Goal: Task Accomplishment & Management: Complete application form

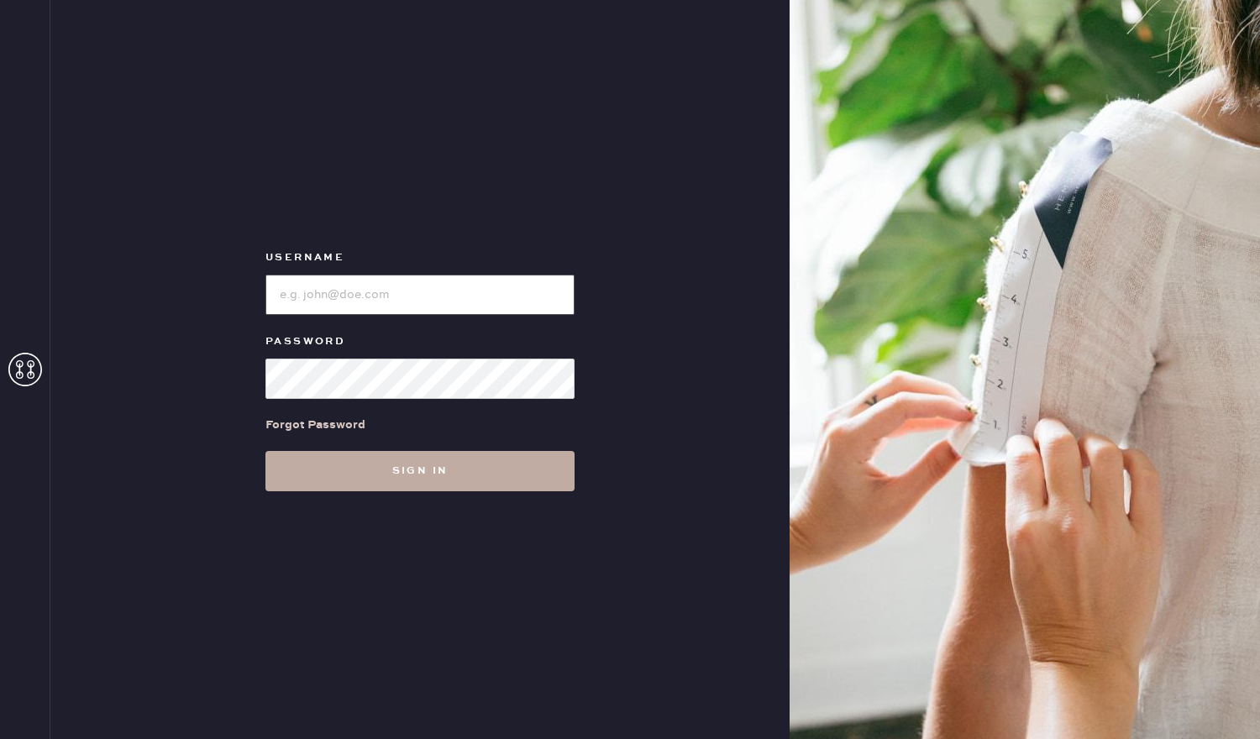
type input "reformationsouthcoastplaza"
click at [397, 467] on button "Sign in" at bounding box center [419, 471] width 309 height 40
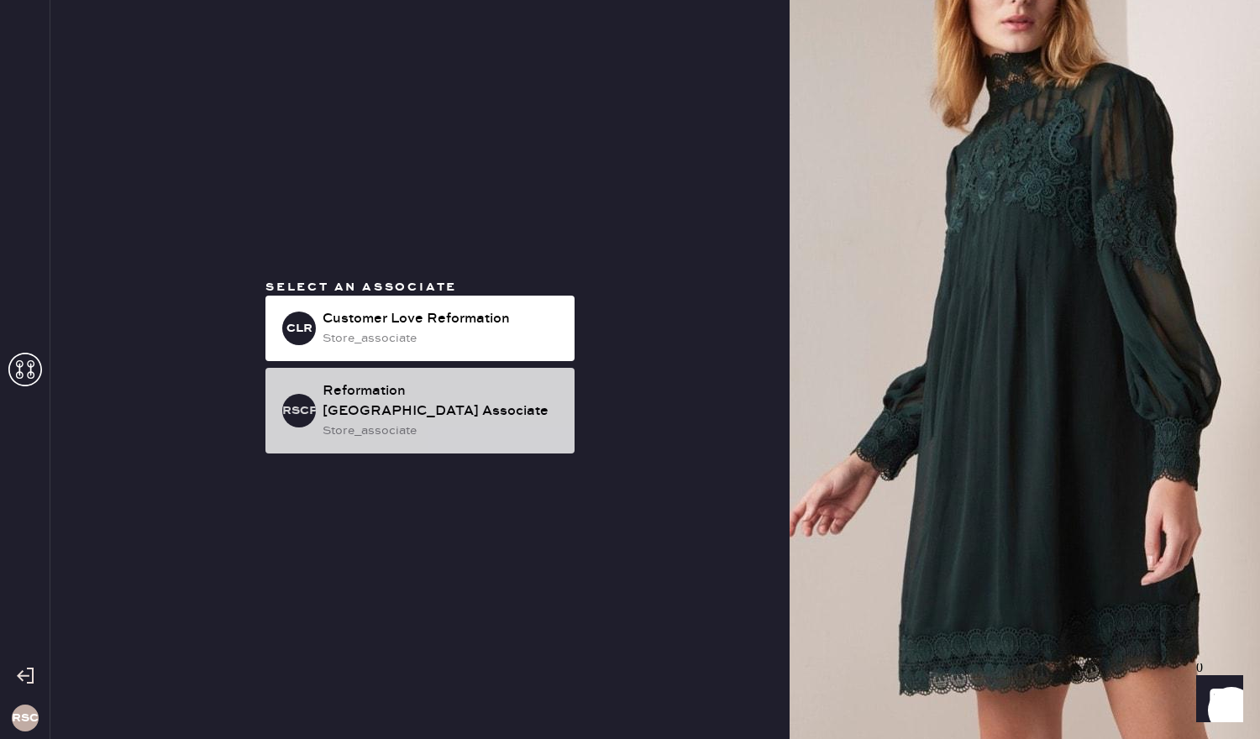
click at [438, 393] on div "Reformation [GEOGRAPHIC_DATA] Associate" at bounding box center [442, 401] width 239 height 40
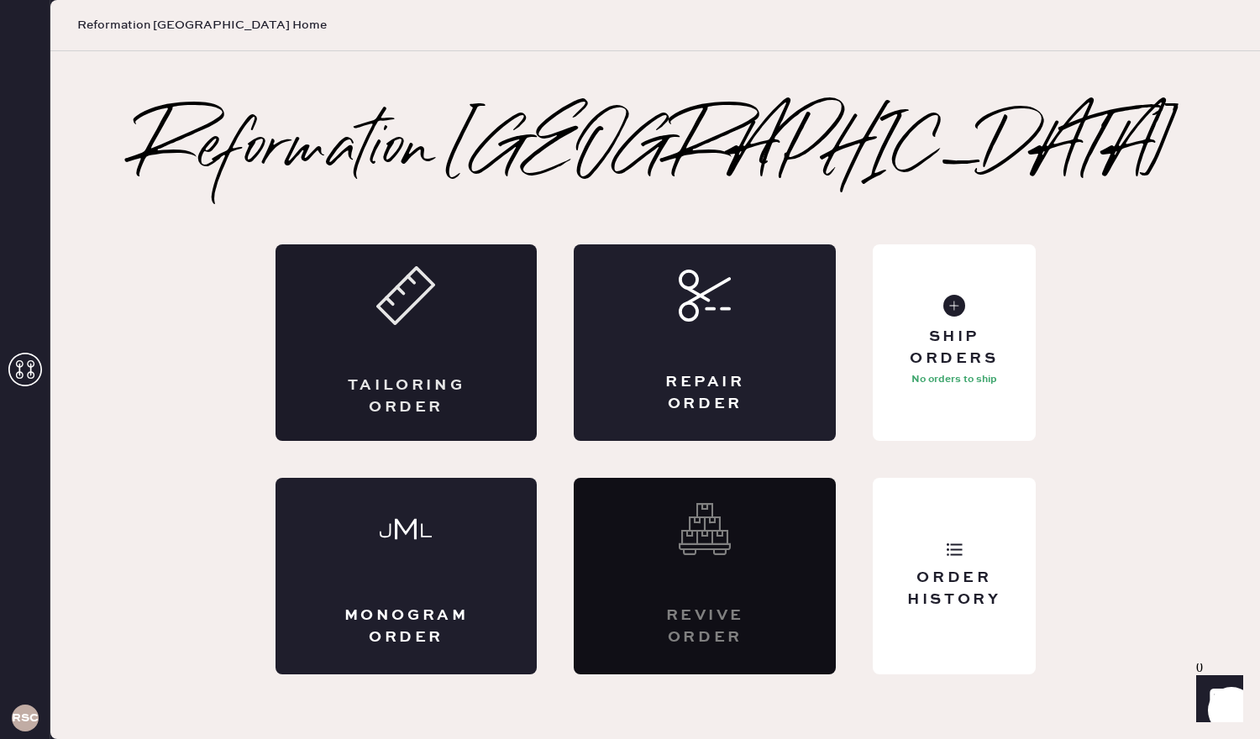
click at [444, 305] on div "Tailoring Order" at bounding box center [407, 342] width 262 height 197
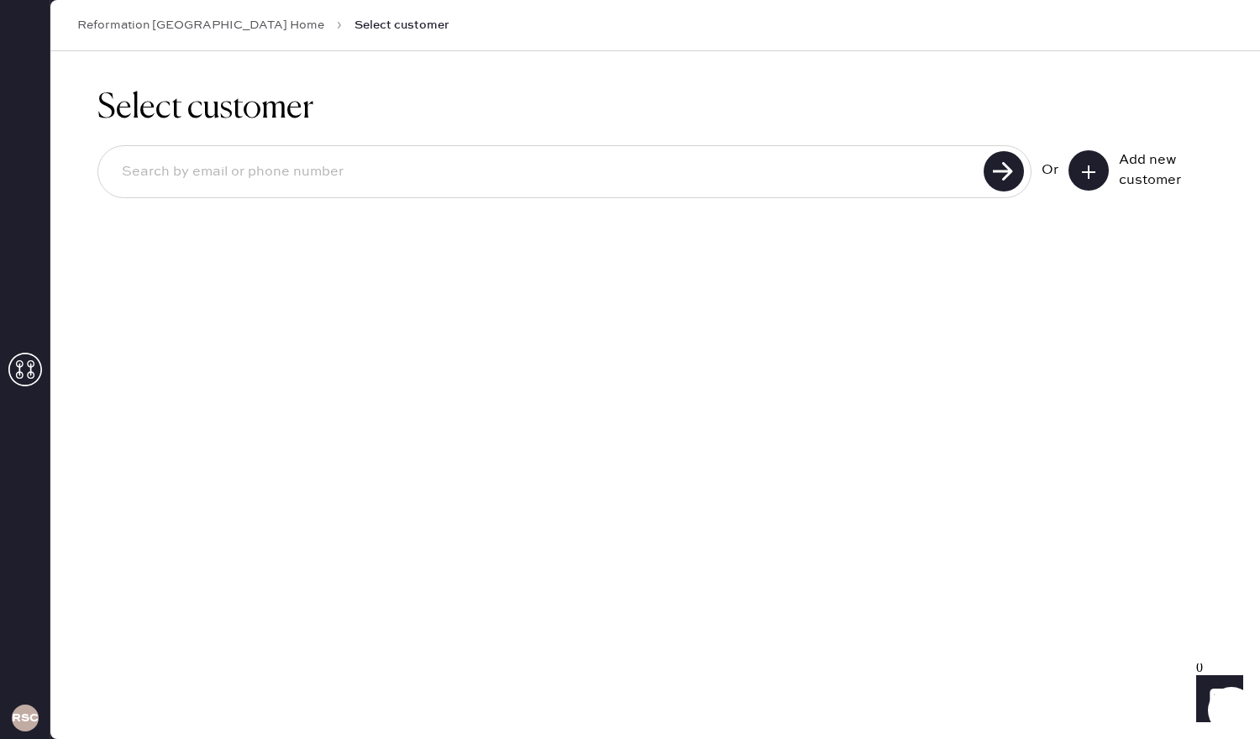
click at [1093, 171] on use at bounding box center [1088, 171] width 13 height 13
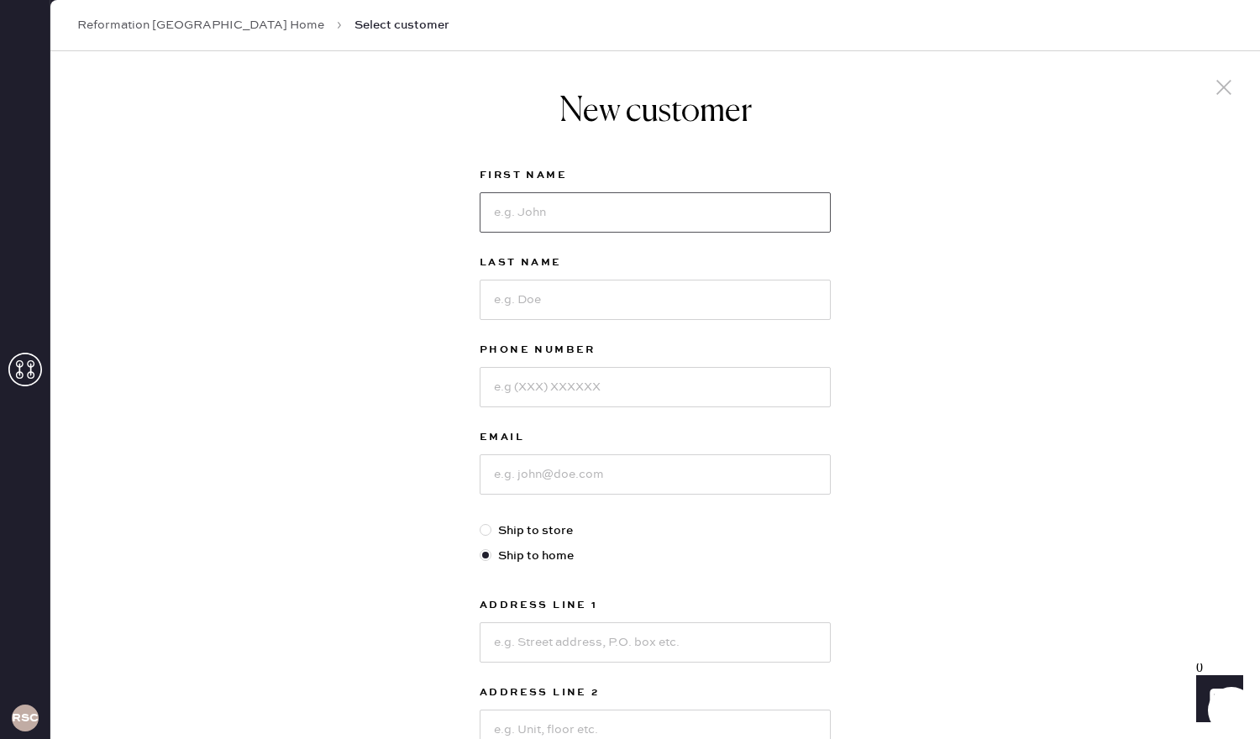
click at [532, 214] on input at bounding box center [655, 212] width 351 height 40
type input "[PERSON_NAME]"
click at [507, 295] on input at bounding box center [655, 300] width 351 height 40
type input "[PERSON_NAME]"
click at [513, 387] on input at bounding box center [655, 387] width 351 height 40
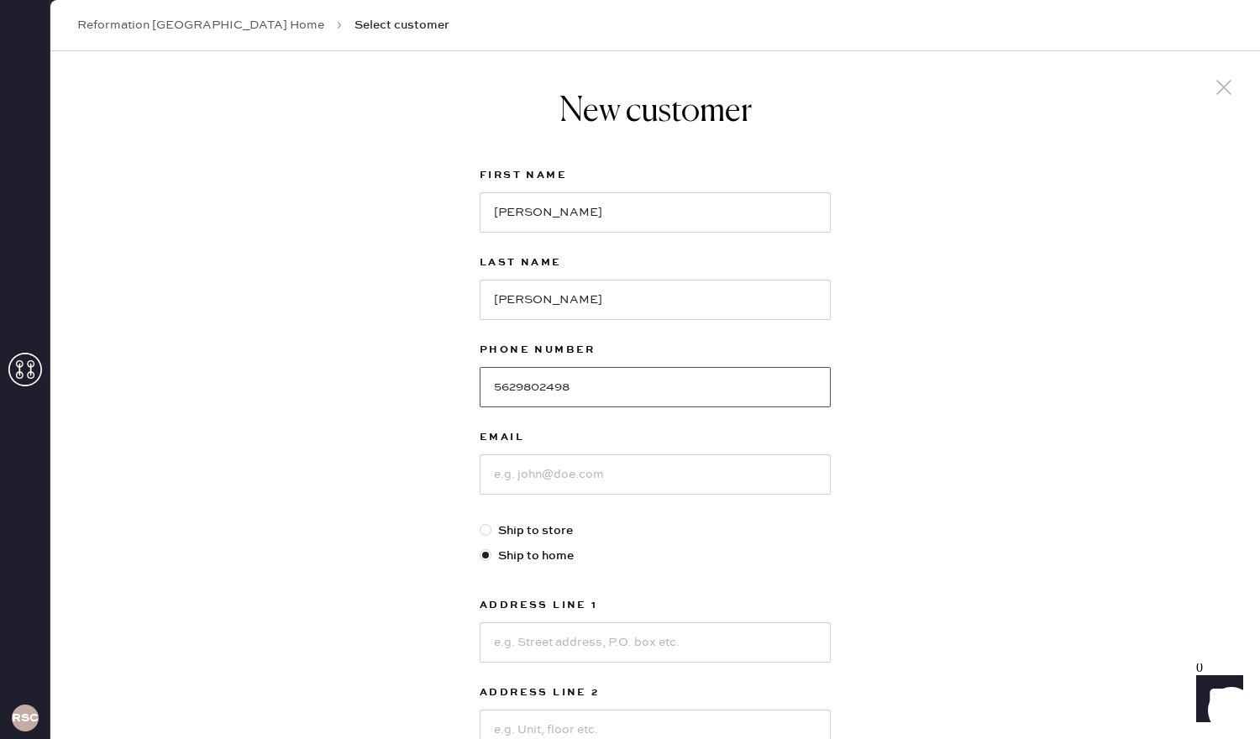
type input "5629802498"
click at [524, 496] on div "Email" at bounding box center [655, 475] width 351 height 94
click at [524, 469] on input at bounding box center [655, 474] width 351 height 40
type input "[EMAIL_ADDRESS][DOMAIN_NAME]"
click at [1010, 545] on div "New customer First Name [PERSON_NAME] Last Name [PERSON_NAME] Phone Number [PHO…" at bounding box center [655, 572] width 1210 height 1042
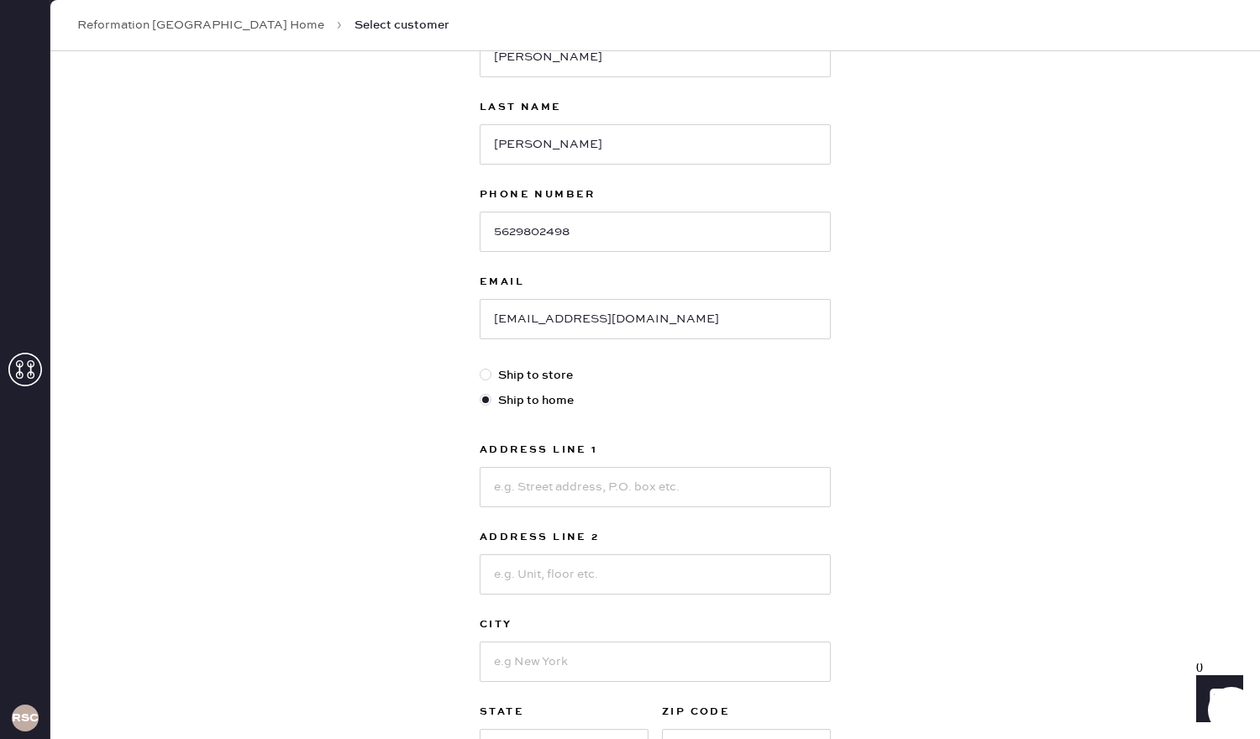
scroll to position [168, 0]
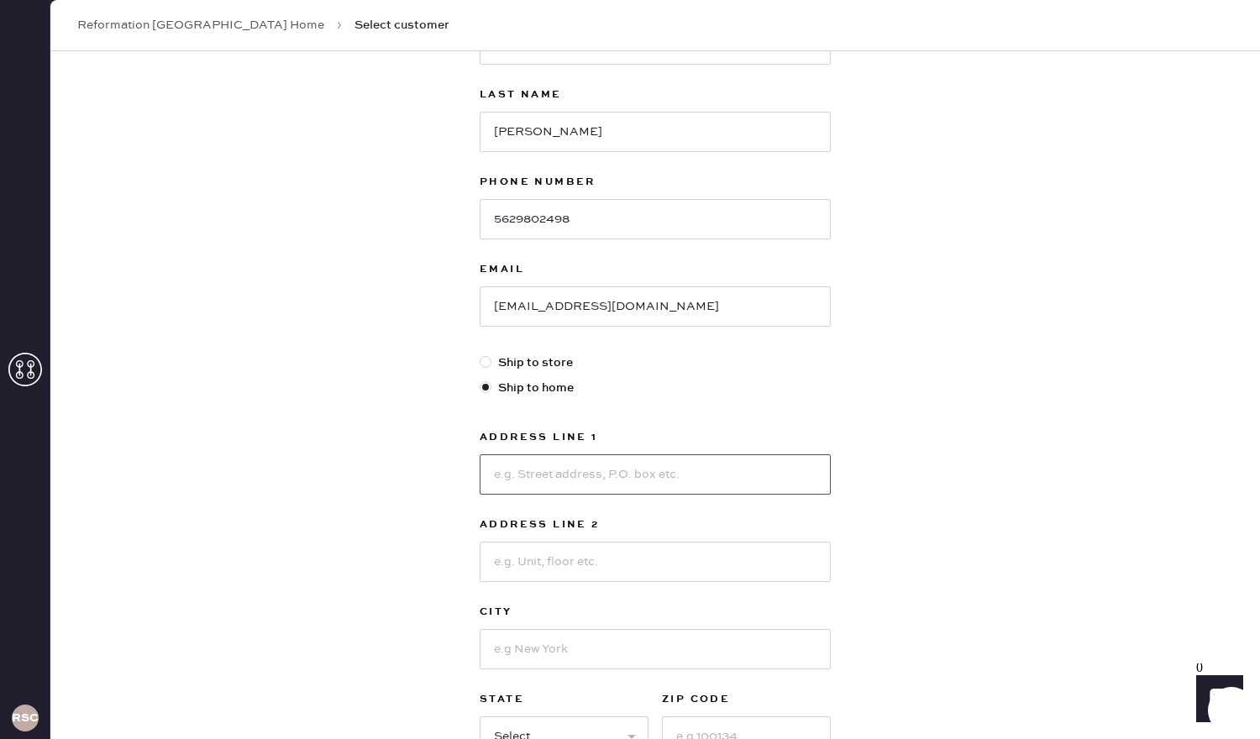
click at [657, 466] on input at bounding box center [655, 474] width 351 height 40
type input "19718 [PERSON_NAME]"
click at [614, 556] on input at bounding box center [655, 562] width 351 height 40
click at [548, 643] on input at bounding box center [655, 649] width 351 height 40
type input "Cerritos"
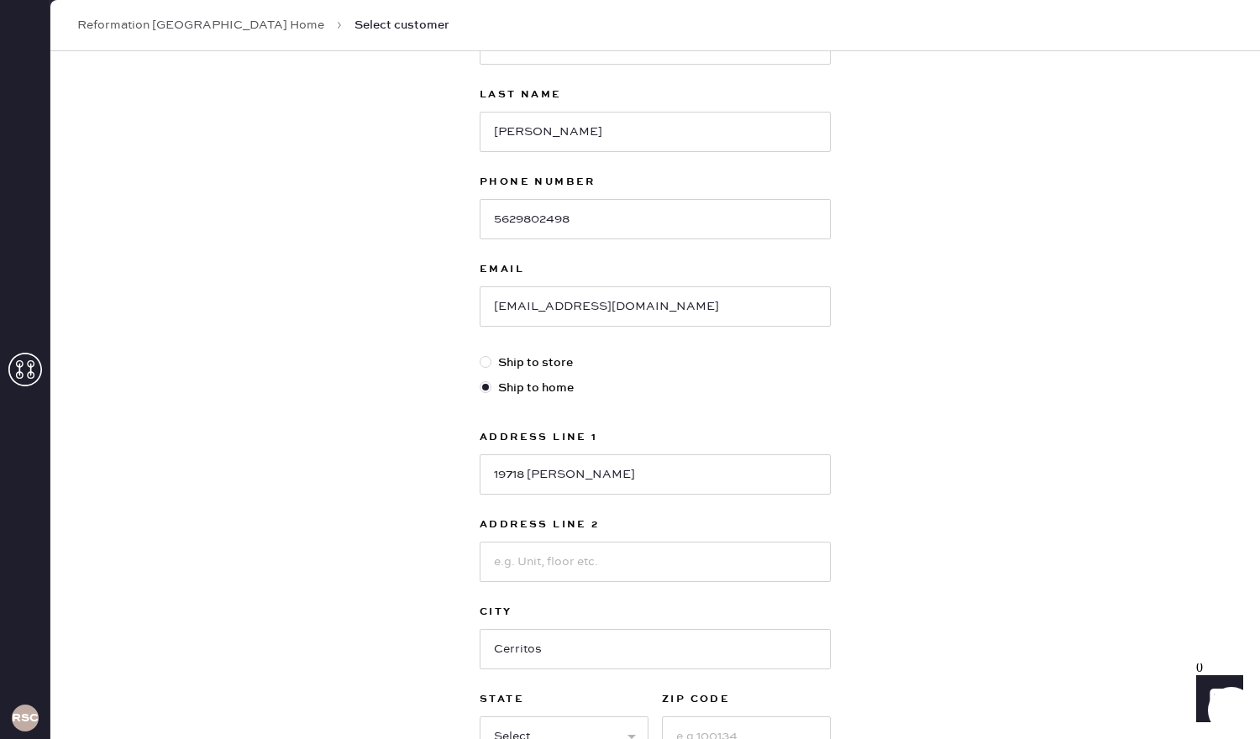
click at [915, 641] on div "New customer First Name [PERSON_NAME] Last Name [PERSON_NAME] Phone Number [PHO…" at bounding box center [655, 404] width 1210 height 1042
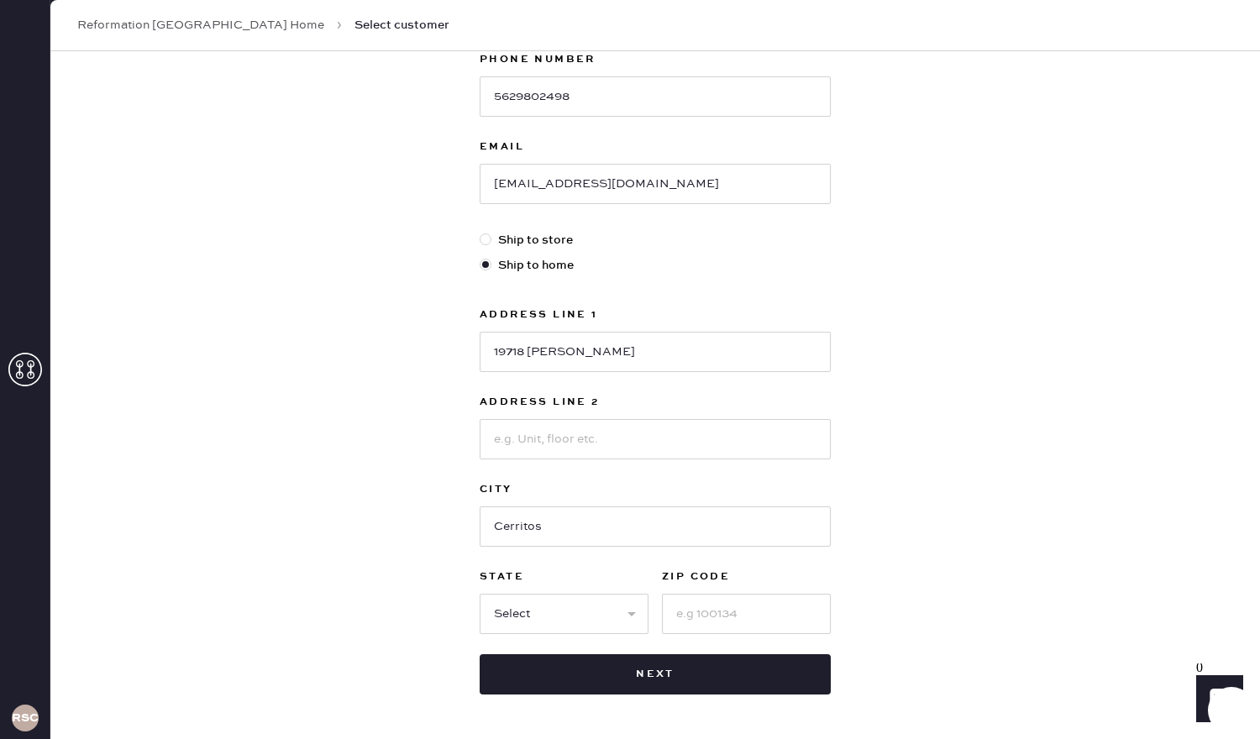
scroll to position [302, 0]
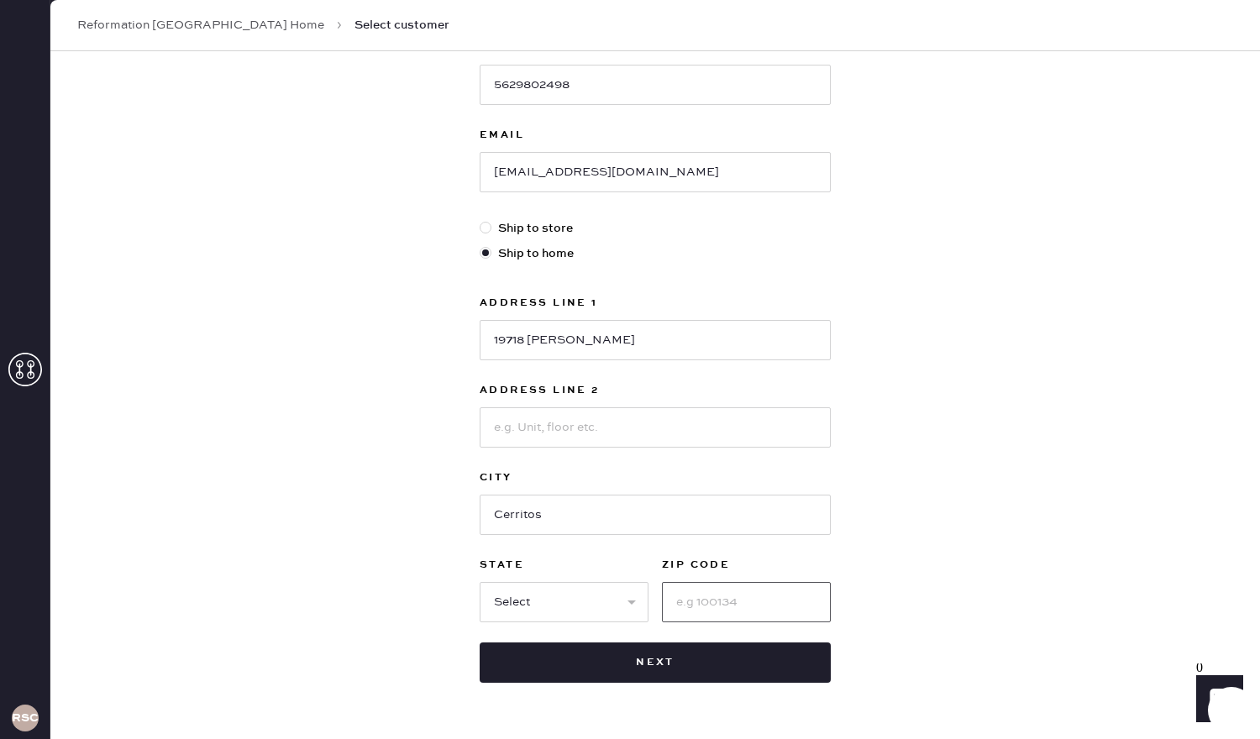
click at [779, 606] on input at bounding box center [746, 602] width 169 height 40
type input "90703"
click at [621, 601] on select "Select AK AL AR AZ CA CO CT [GEOGRAPHIC_DATA] DE FL [GEOGRAPHIC_DATA] HI [GEOGR…" at bounding box center [564, 602] width 169 height 40
select select "CA"
click at [480, 582] on select "Select AK AL AR AZ CA CO CT [GEOGRAPHIC_DATA] DE FL [GEOGRAPHIC_DATA] HI [GEOGR…" at bounding box center [564, 602] width 169 height 40
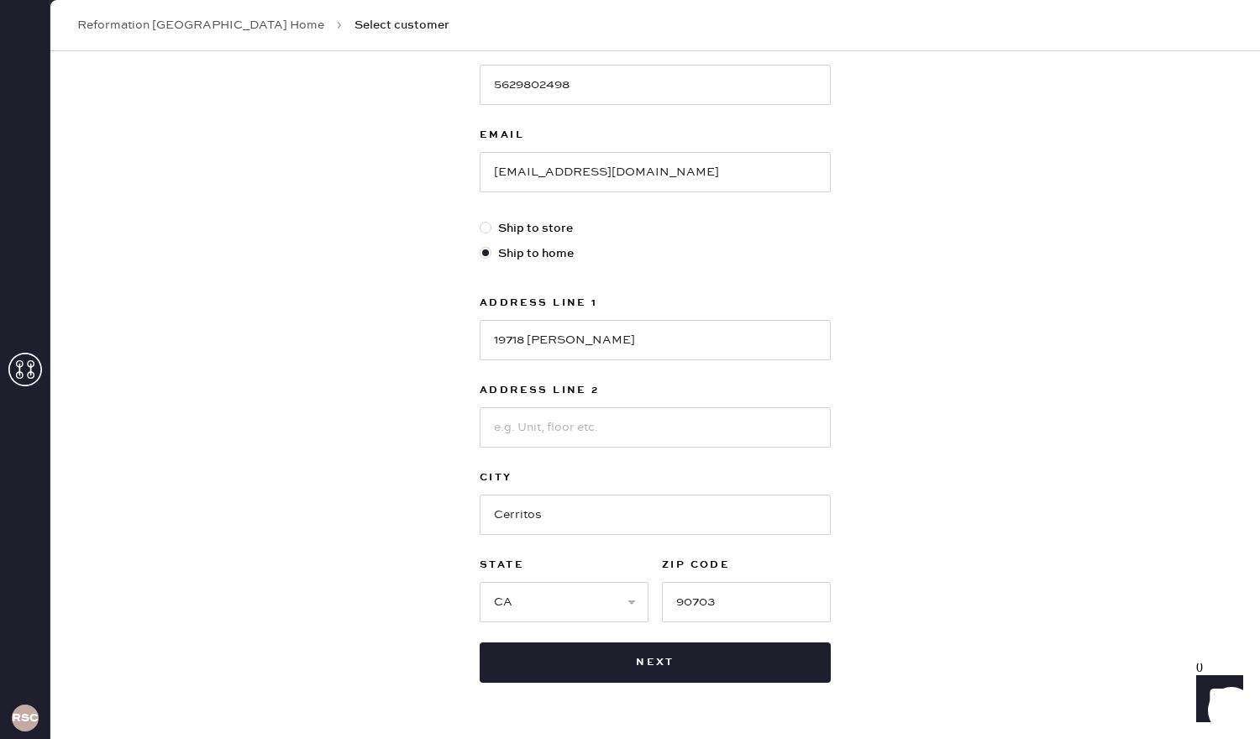
click at [1022, 520] on div "New customer First Name [PERSON_NAME] Last Name [PERSON_NAME] Phone Number [PHO…" at bounding box center [655, 270] width 1210 height 1042
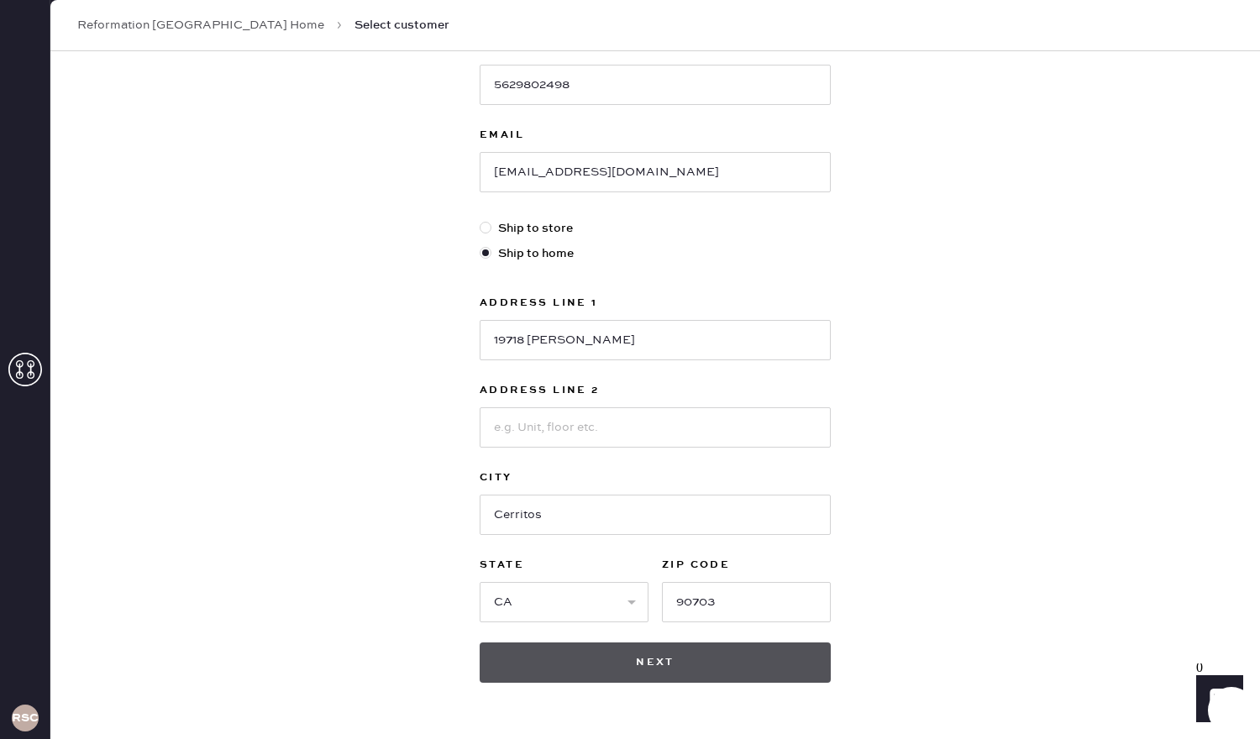
click at [716, 649] on button "Next" at bounding box center [655, 663] width 351 height 40
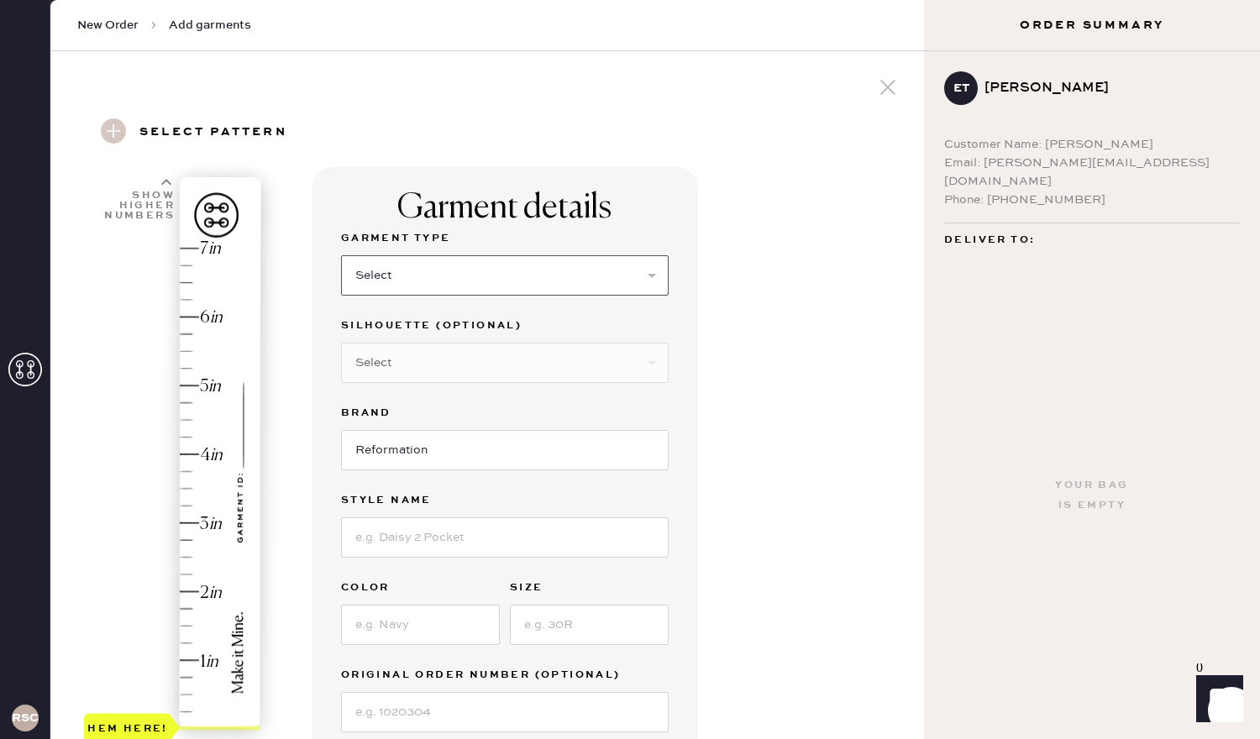
click at [445, 265] on select "Select Basic Skirt Jeans Leggings Pants Shorts Basic Sleeved Dress Basic Sleeve…" at bounding box center [505, 275] width 328 height 40
select select "6"
click at [341, 255] on select "Select Basic Skirt Jeans Leggings Pants Shorts Basic Sleeved Dress Basic Sleeve…" at bounding box center [505, 275] width 328 height 40
click at [421, 547] on input at bounding box center [505, 537] width 328 height 40
type input "Pernille"
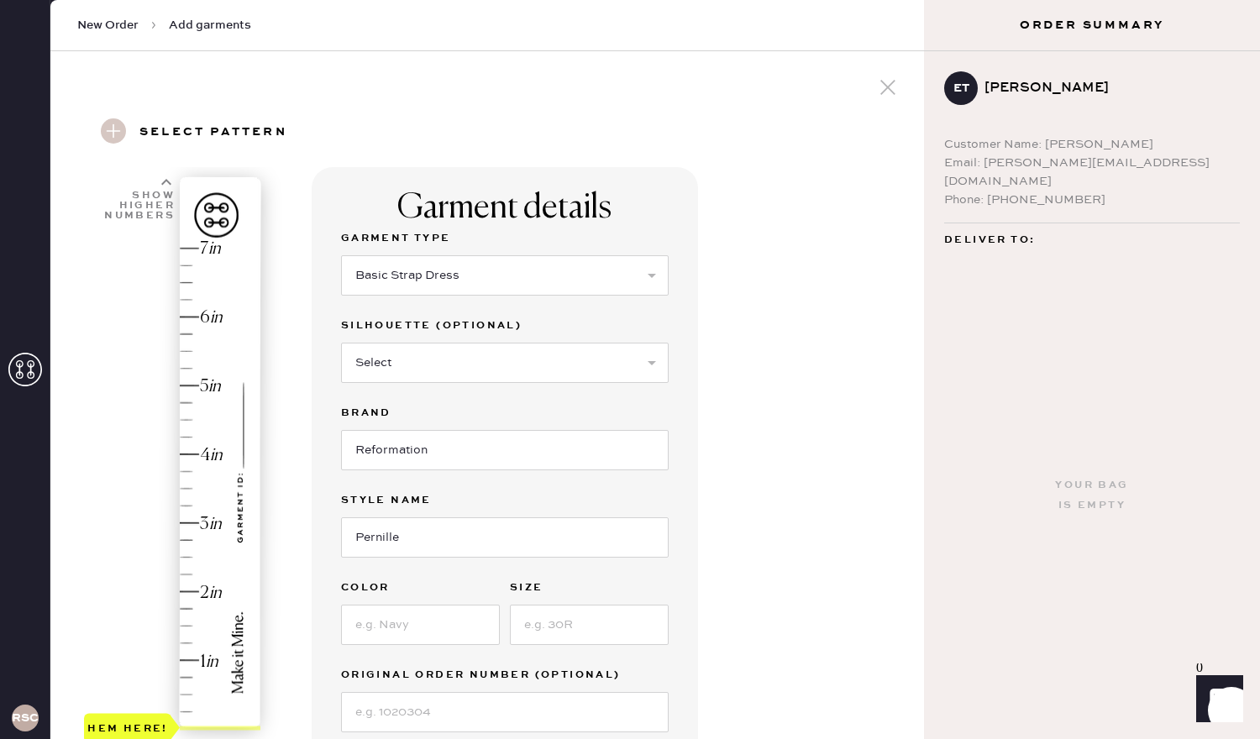
click at [738, 558] on div "Garment details Garment Type Select Basic Skirt Jeans Leggings Pants Shorts Bas…" at bounding box center [611, 651] width 599 height 968
click at [789, 564] on div "Garment details Garment Type Select Basic Skirt Jeans Leggings Pants Shorts Bas…" at bounding box center [611, 651] width 599 height 968
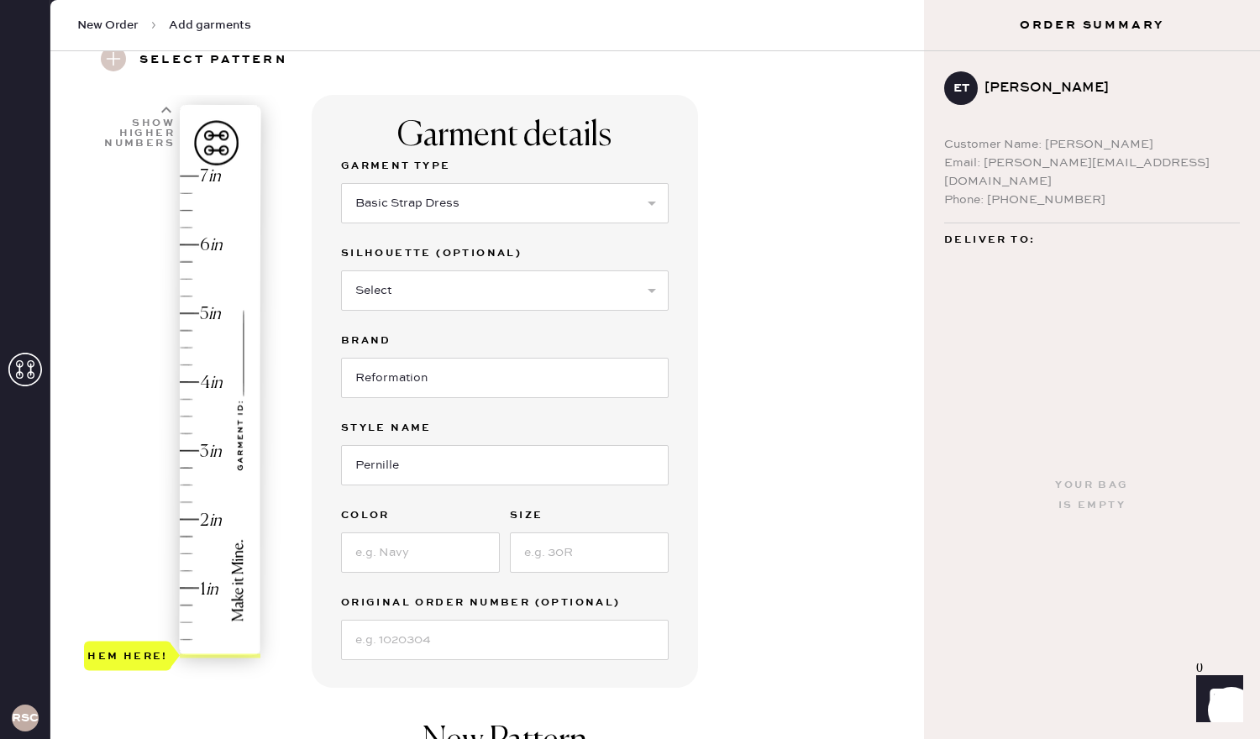
scroll to position [101, 0]
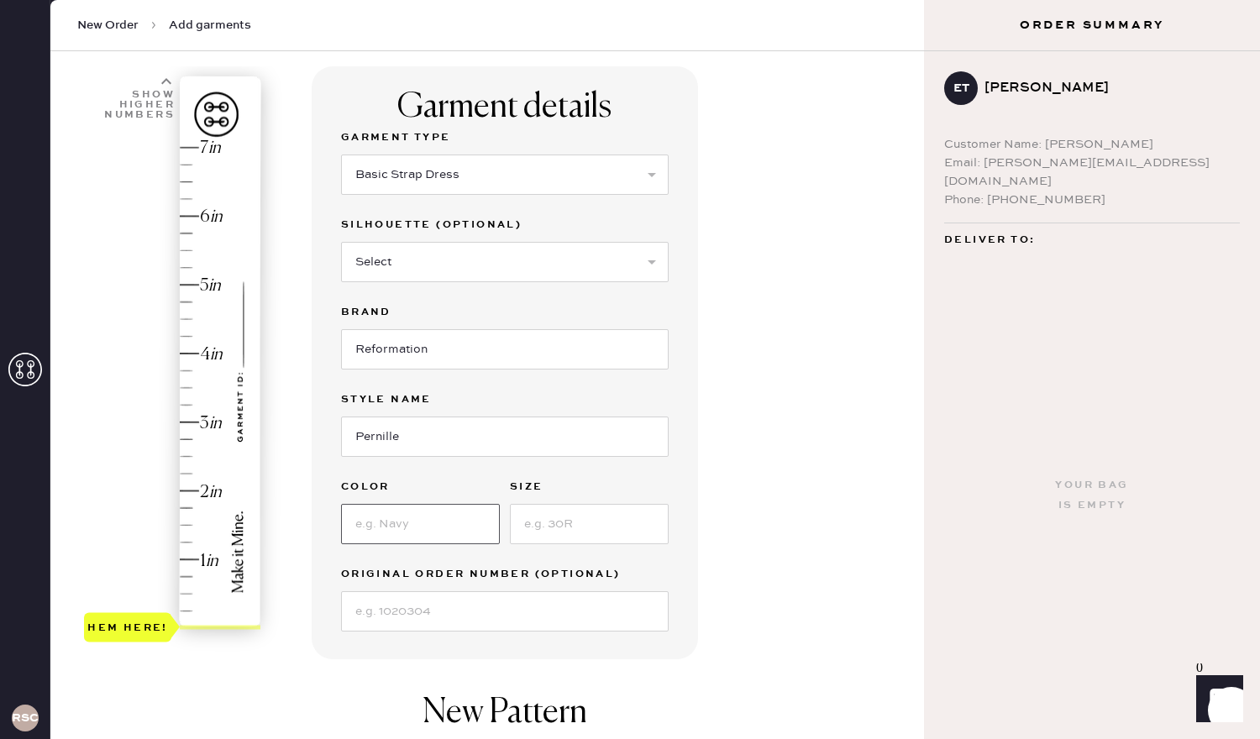
click at [368, 528] on input at bounding box center [420, 524] width 159 height 40
type input "Navy"
click at [583, 541] on input at bounding box center [589, 524] width 159 height 40
type input "S"
type input "2.5"
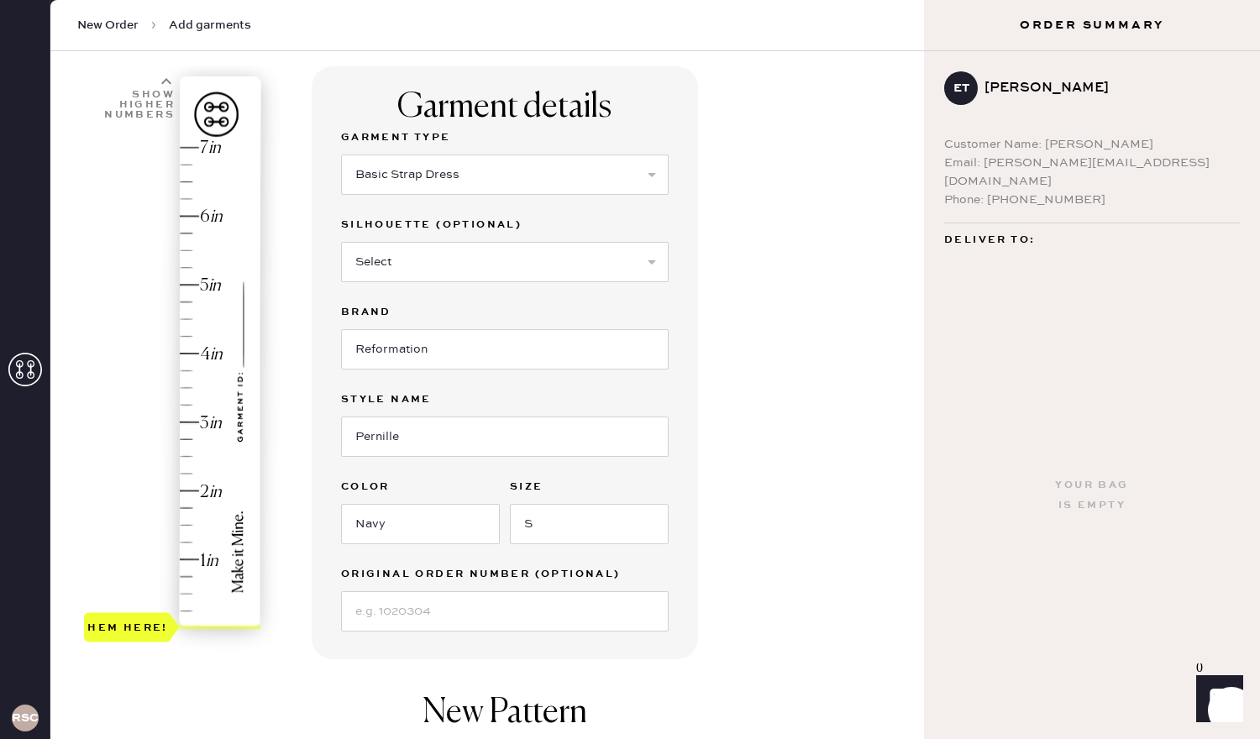
click at [186, 454] on div "Hem here!" at bounding box center [173, 388] width 179 height 496
click at [712, 579] on div "Garment details Garment Type Select Basic Skirt Jeans Leggings Pants Shorts Bas…" at bounding box center [611, 550] width 599 height 968
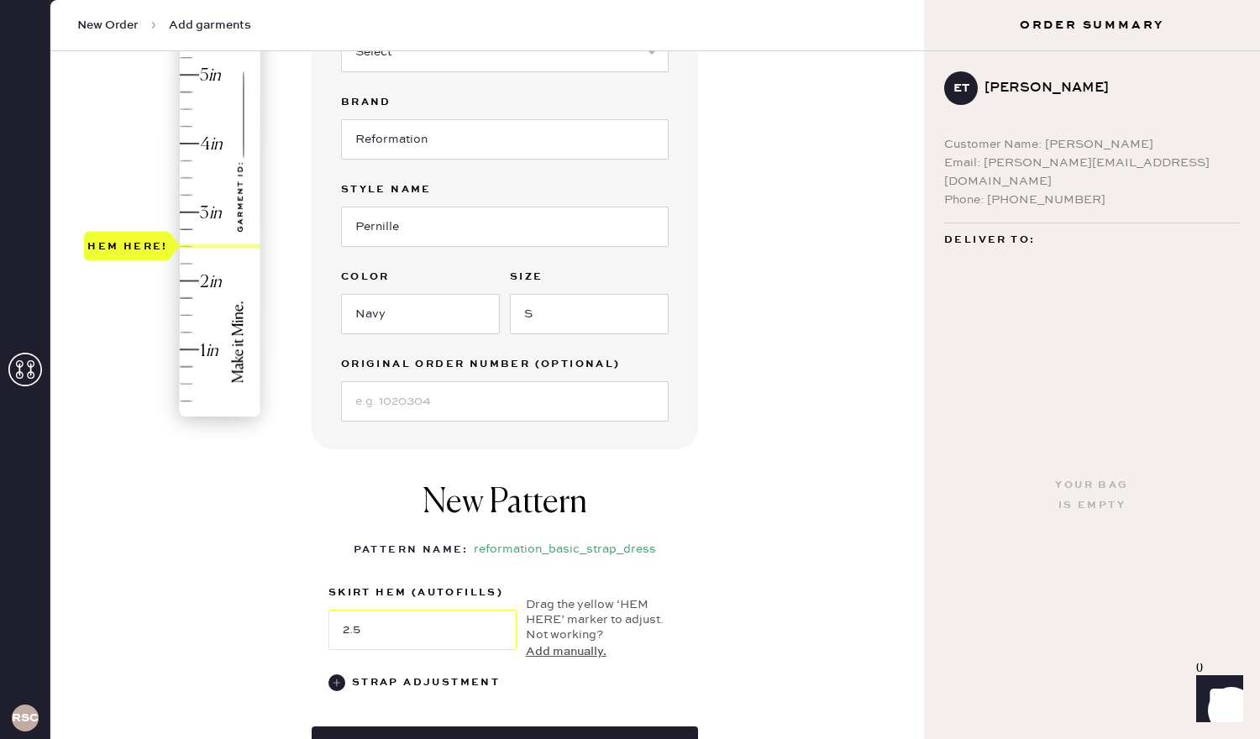
scroll to position [336, 0]
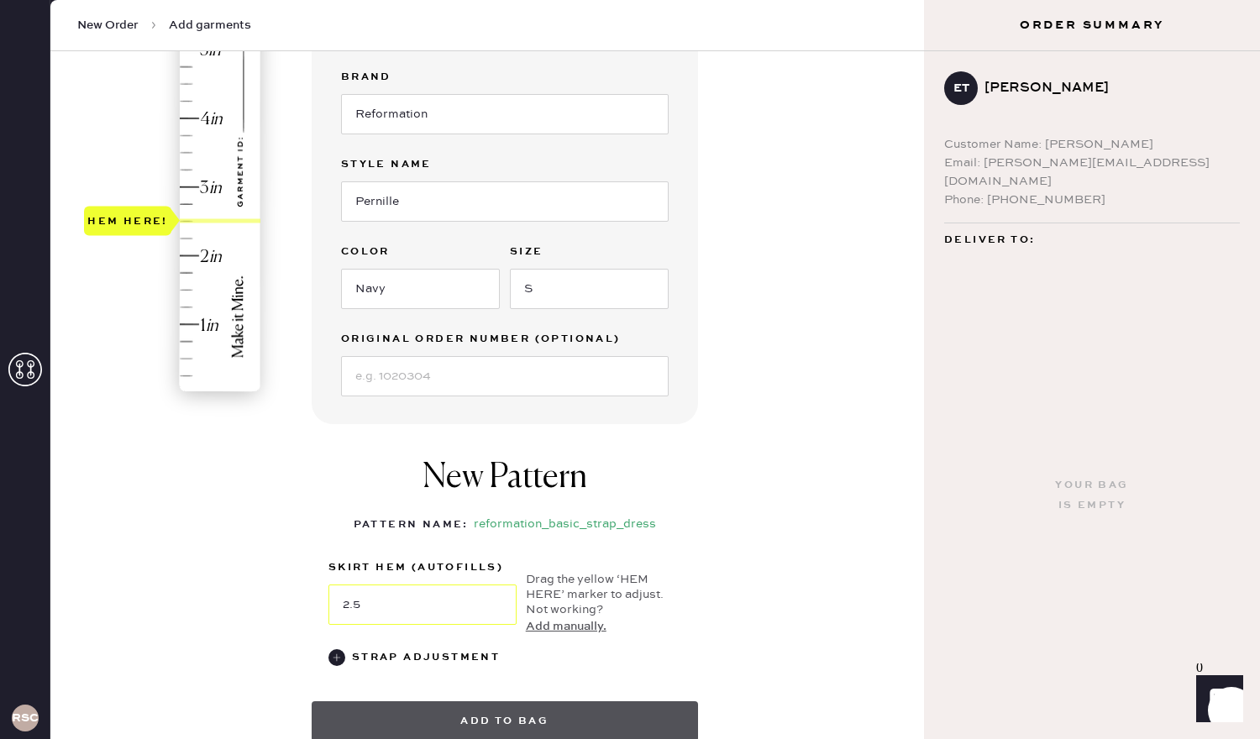
click at [513, 720] on button "Add to bag" at bounding box center [505, 721] width 386 height 40
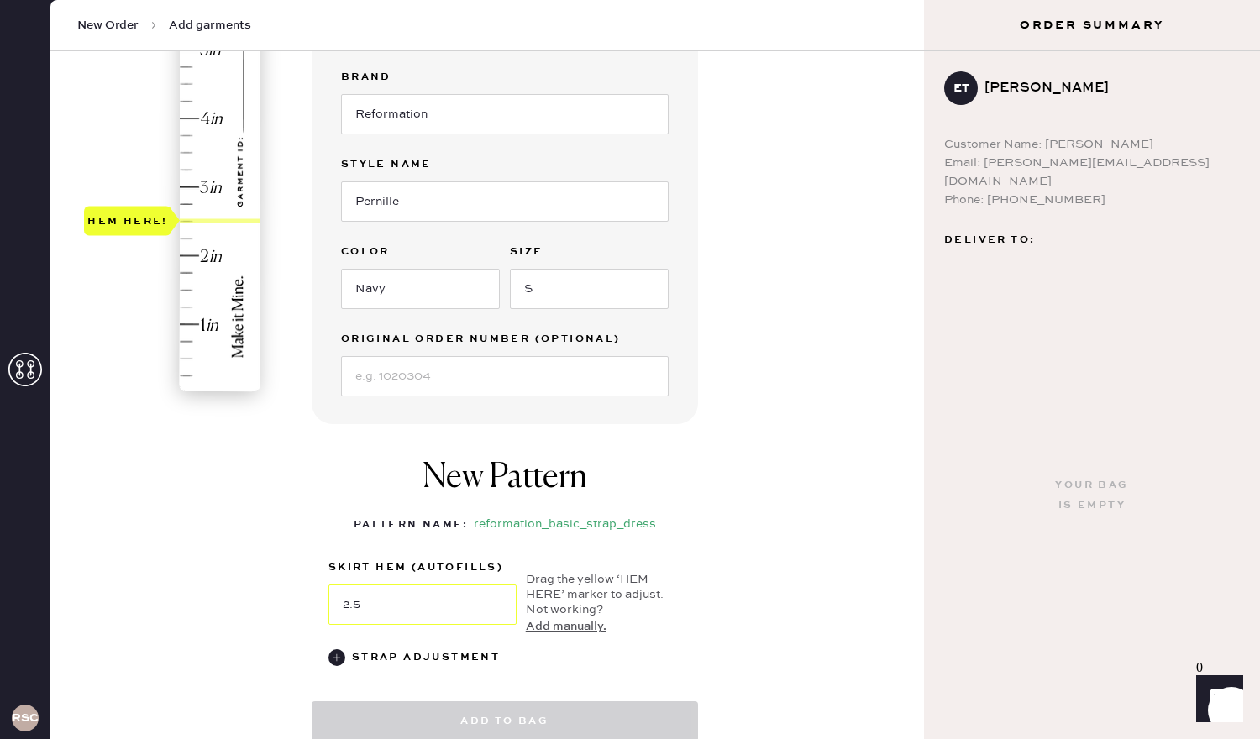
select select
select select "6"
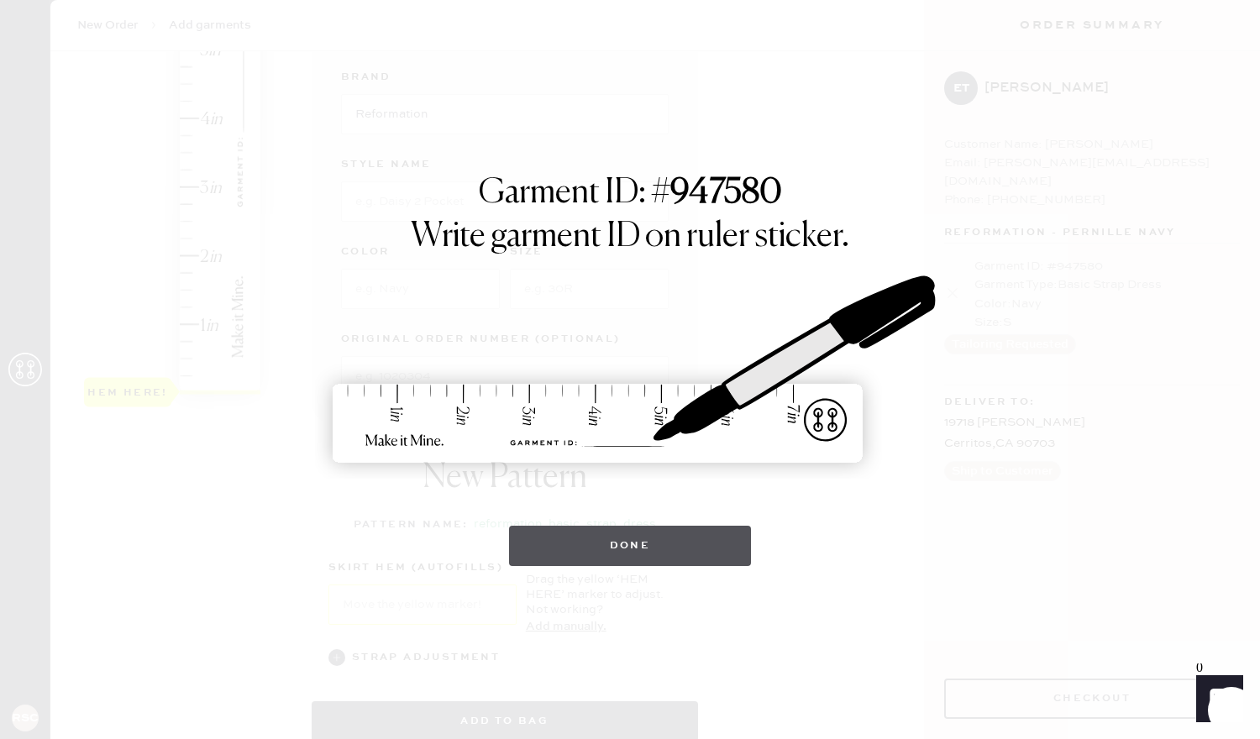
click at [650, 536] on button "Done" at bounding box center [630, 546] width 243 height 40
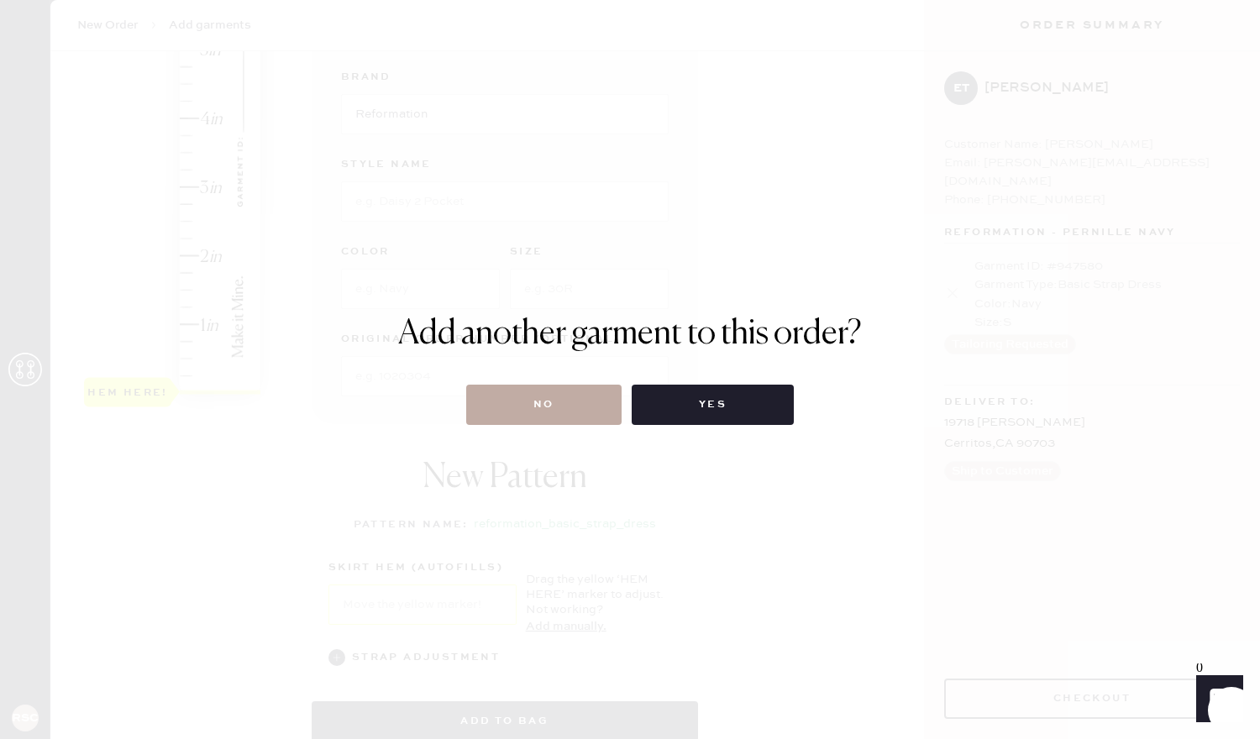
click at [569, 409] on button "No" at bounding box center [543, 405] width 155 height 40
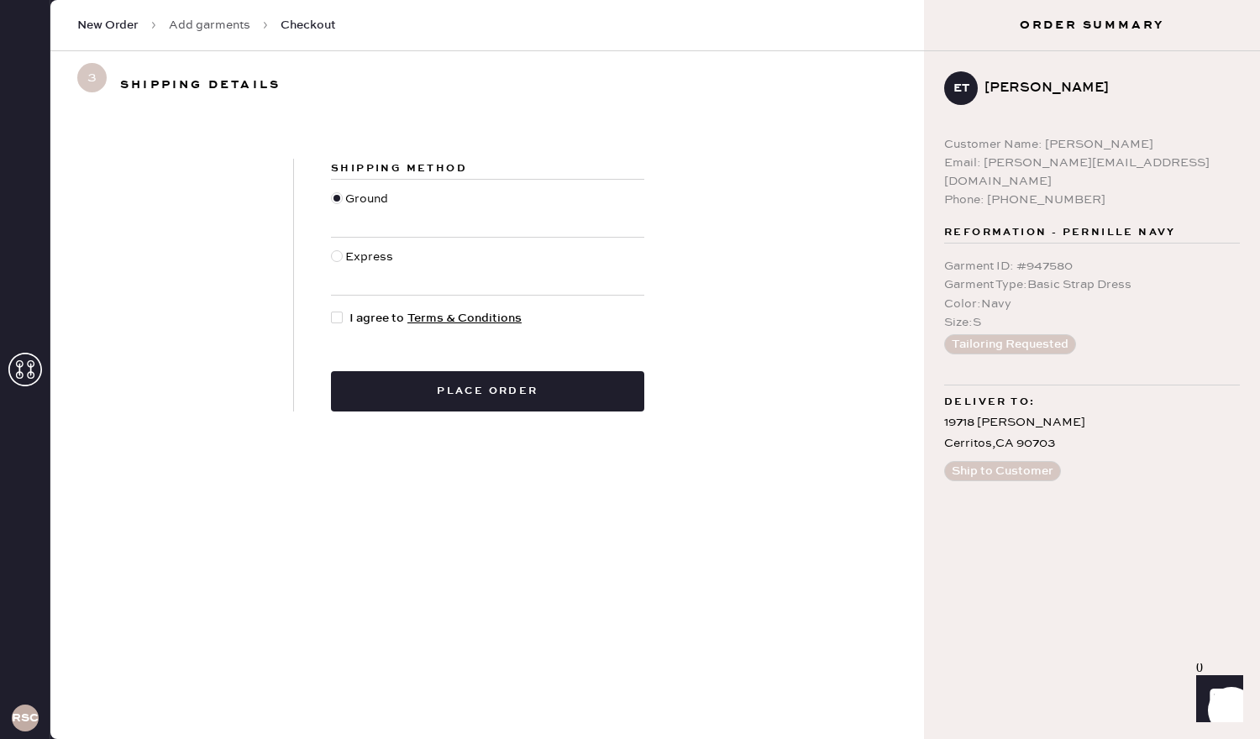
click at [333, 314] on div at bounding box center [337, 318] width 12 height 12
click at [332, 310] on input "I agree to Terms & Conditions" at bounding box center [331, 309] width 1 height 1
checkbox input "true"
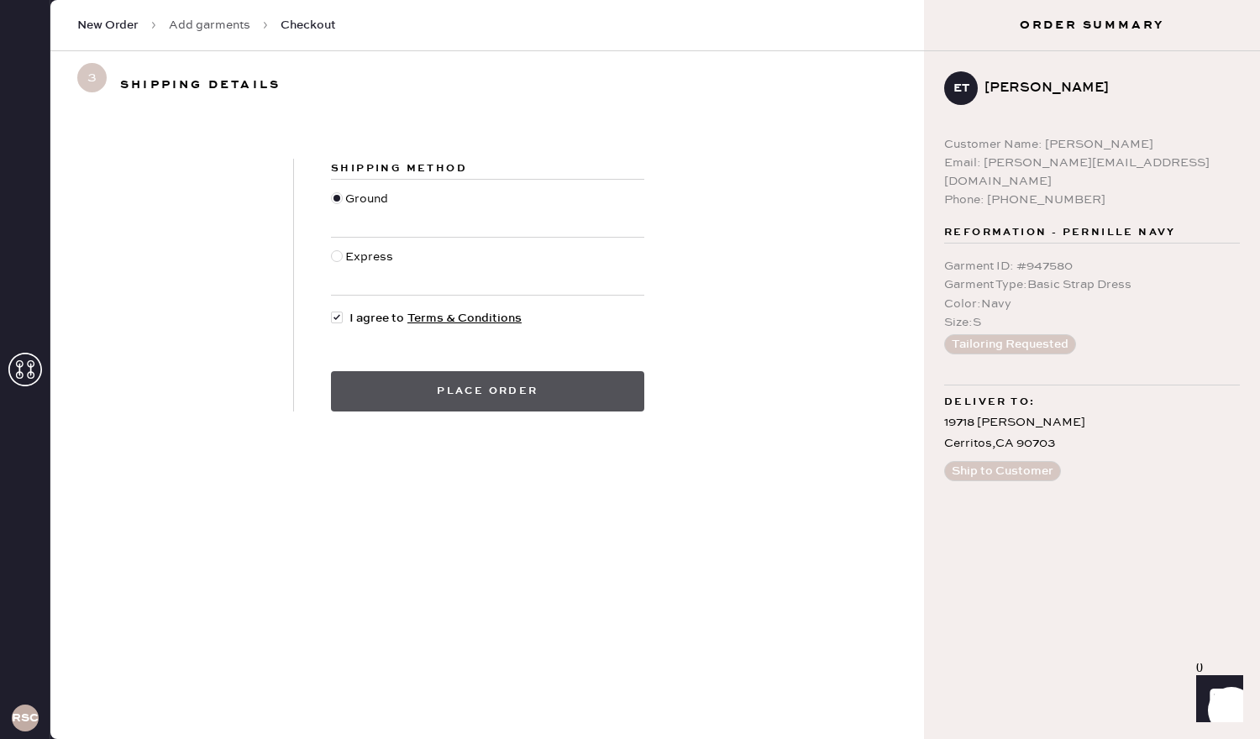
click at [388, 375] on button "Place order" at bounding box center [487, 391] width 313 height 40
